Goal: Information Seeking & Learning: Check status

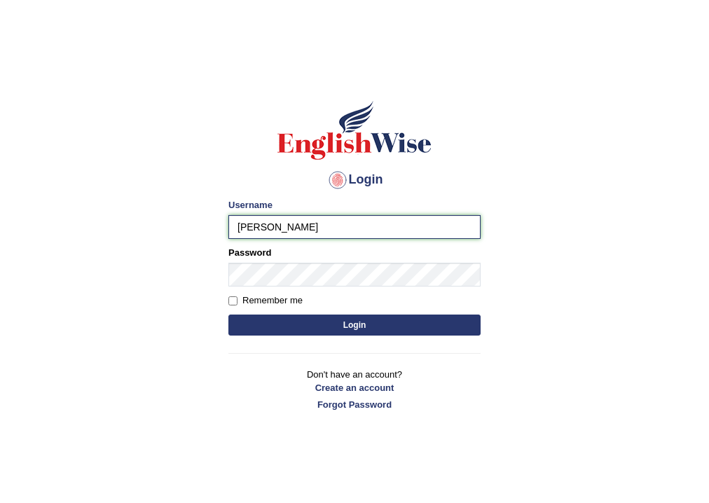
click at [460, 219] on input "andy" at bounding box center [354, 227] width 252 height 24
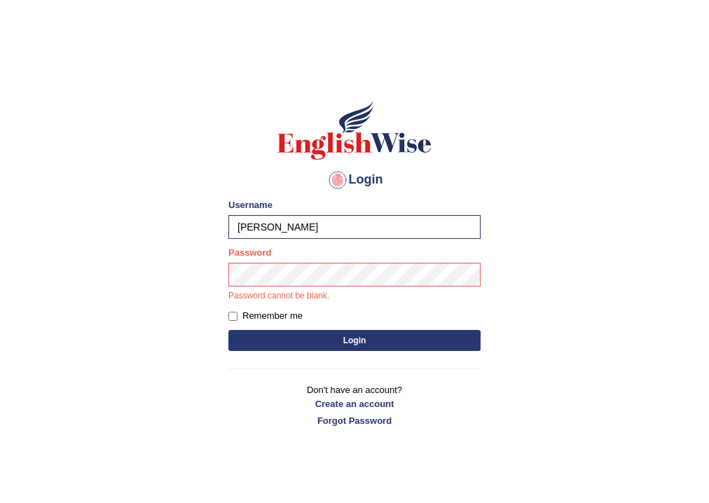
click at [345, 240] on form "Please fix the following errors: Username andy Password Password cannot be blan…" at bounding box center [354, 276] width 252 height 157
click at [350, 230] on input "andy" at bounding box center [354, 227] width 252 height 24
click at [339, 229] on input "andy" at bounding box center [354, 227] width 252 height 24
type input "andy_parramatta"
click at [228, 330] on button "Login" at bounding box center [354, 340] width 252 height 21
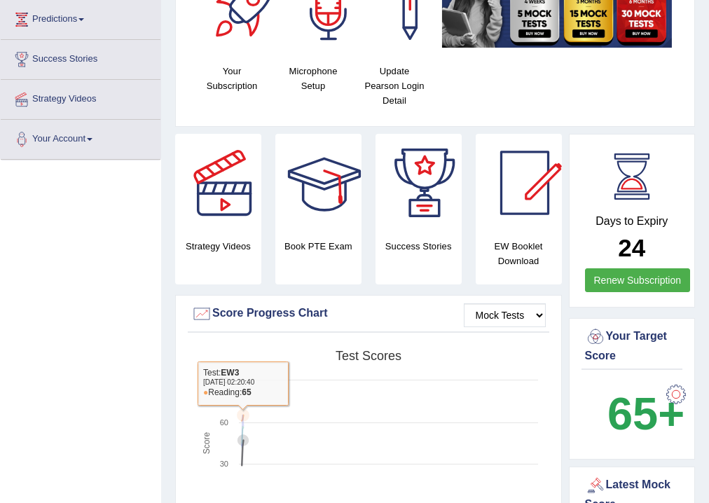
scroll to position [64, 0]
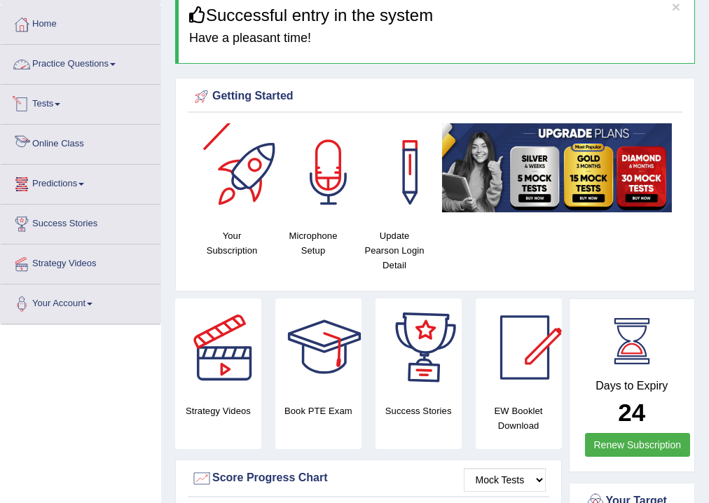
click at [107, 73] on link "Practice Questions" at bounding box center [81, 62] width 160 height 35
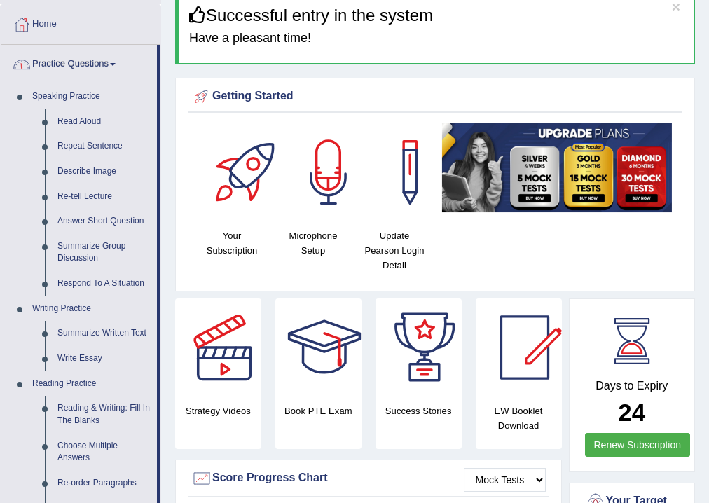
click at [108, 74] on link "Practice Questions" at bounding box center [79, 62] width 156 height 35
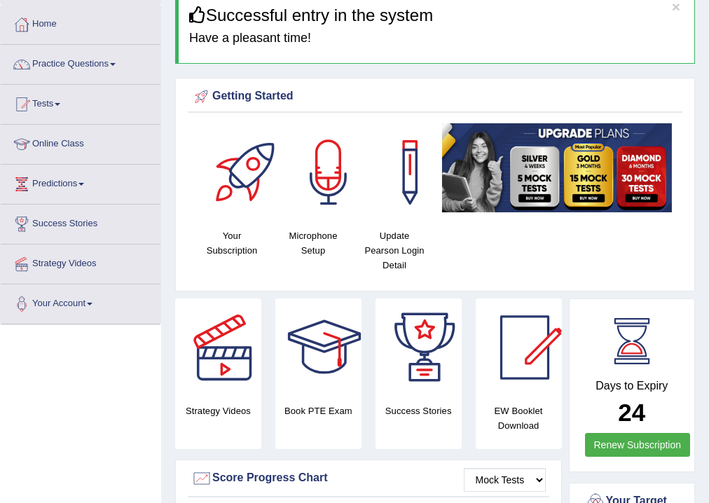
click at [67, 111] on link "Tests" at bounding box center [81, 102] width 160 height 35
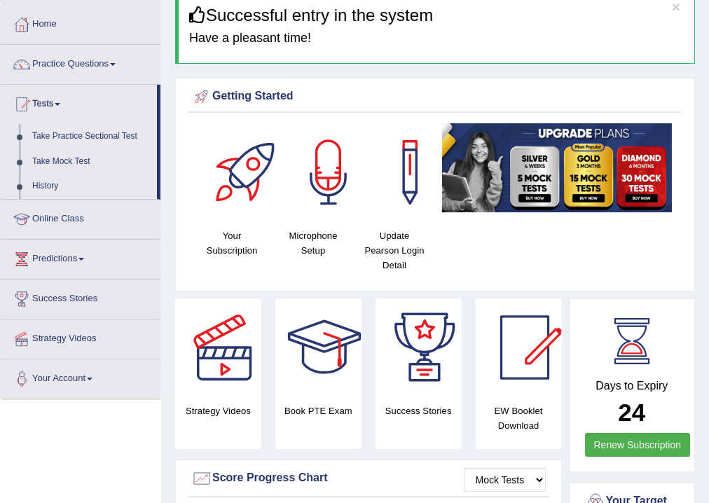
click at [83, 139] on link "Take Practice Sectional Test" at bounding box center [91, 136] width 131 height 25
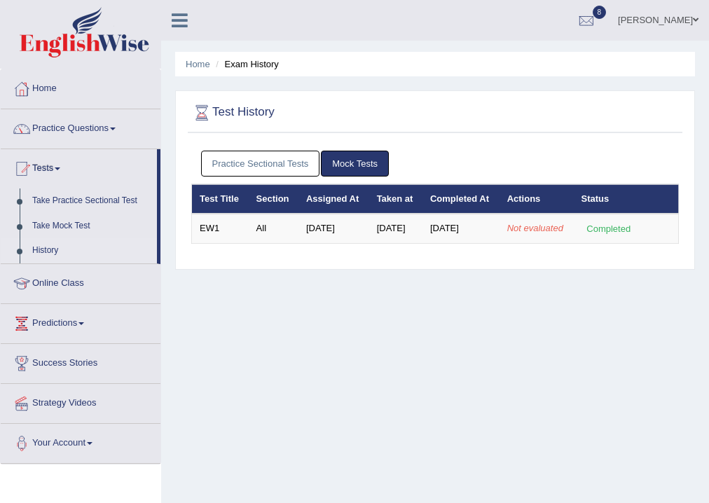
click at [360, 173] on link "Mock Tests" at bounding box center [355, 164] width 68 height 26
click at [310, 173] on link "Practice Sectional Tests" at bounding box center [260, 164] width 119 height 26
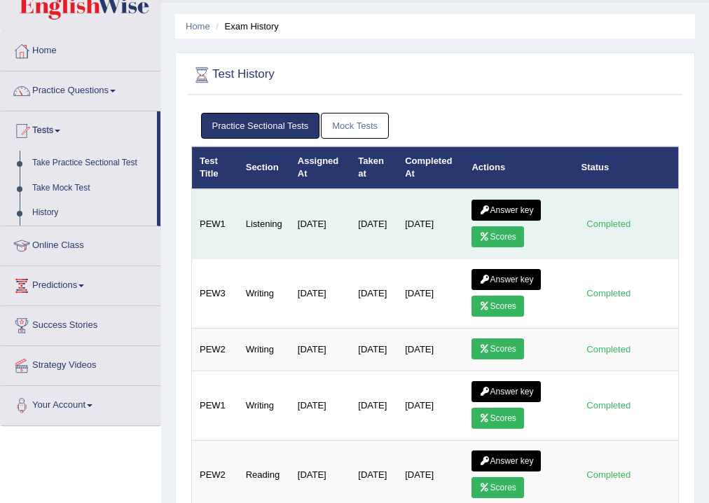
scroll to position [21, 0]
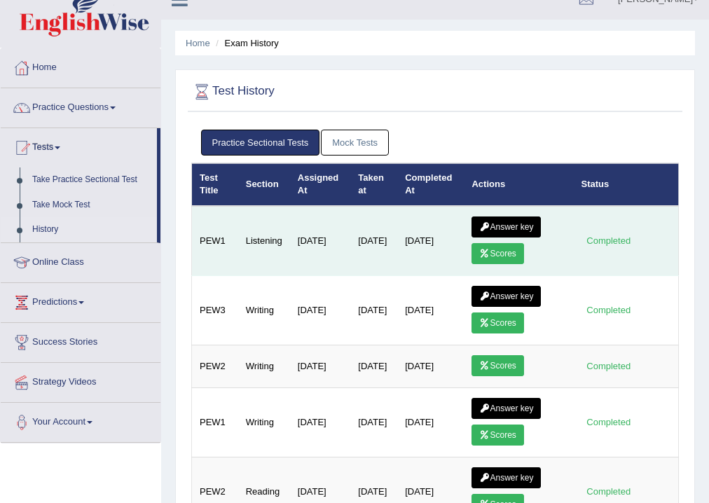
click at [523, 232] on link "Answer key" at bounding box center [505, 226] width 69 height 21
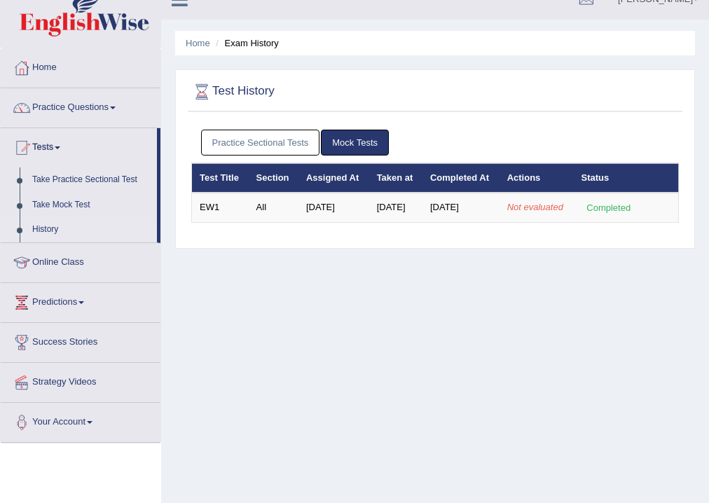
click at [289, 154] on link "Practice Sectional Tests" at bounding box center [260, 143] width 119 height 26
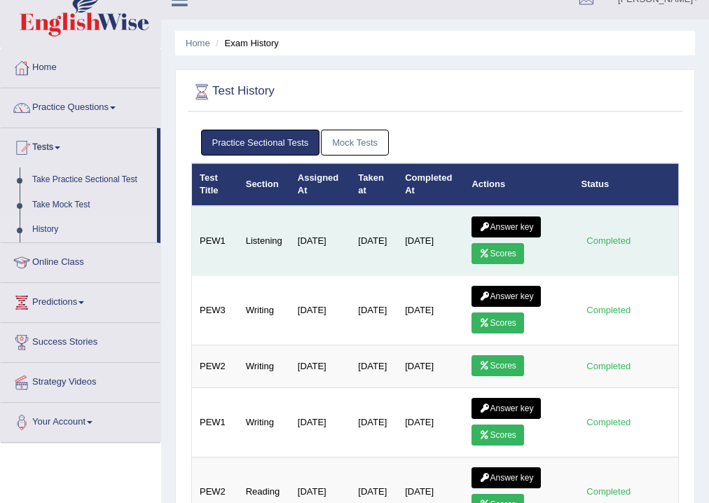
click at [492, 243] on link "Scores" at bounding box center [497, 253] width 52 height 21
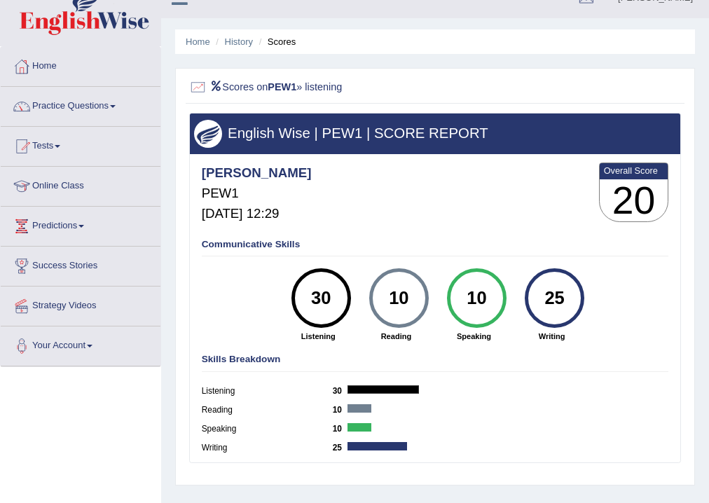
scroll to position [8, 0]
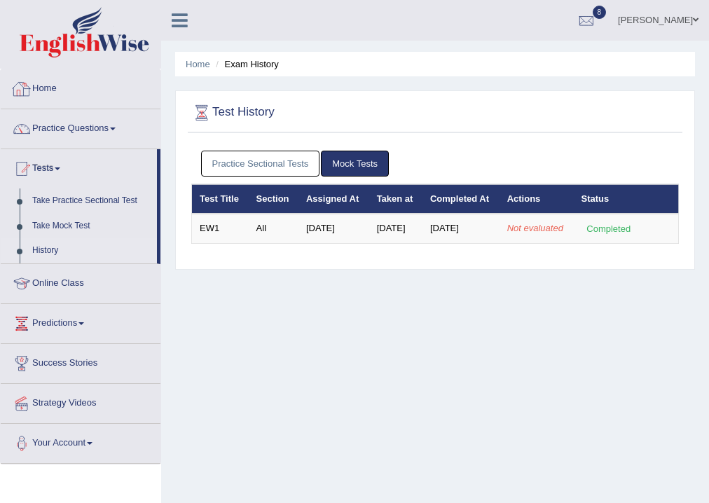
click at [319, 151] on li "Practice Sectional Tests" at bounding box center [261, 164] width 120 height 26
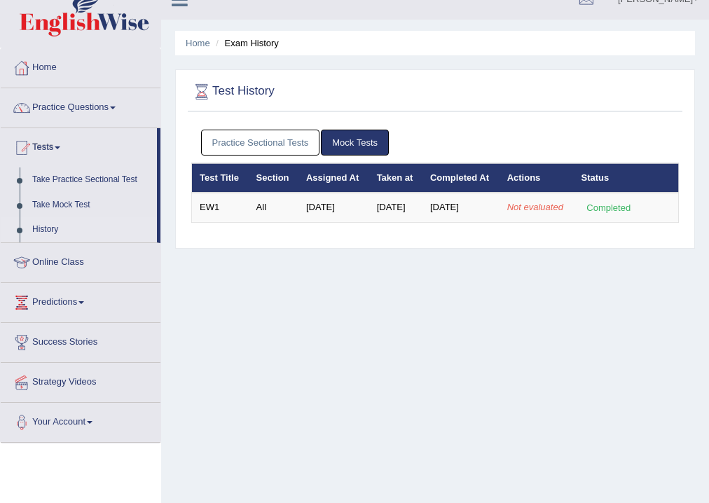
click at [307, 142] on link "Practice Sectional Tests" at bounding box center [260, 143] width 119 height 26
